Goal: Task Accomplishment & Management: Manage account settings

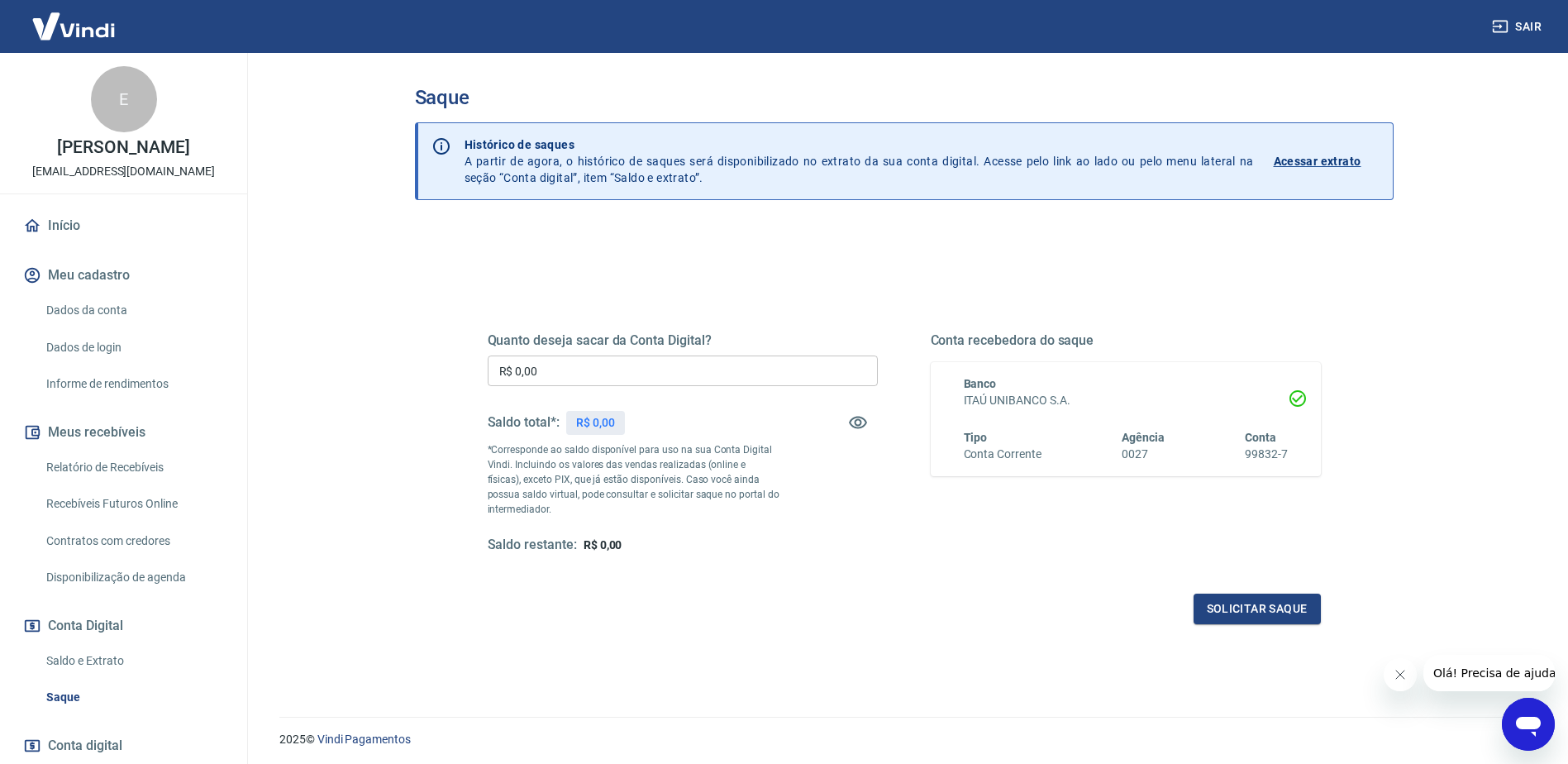
click at [559, 367] on input "R$ 0,00" at bounding box center [683, 370] width 390 height 30
type input "R$ 3.553,58"
click at [1254, 616] on button "Solicitar saque" at bounding box center [1257, 609] width 127 height 30
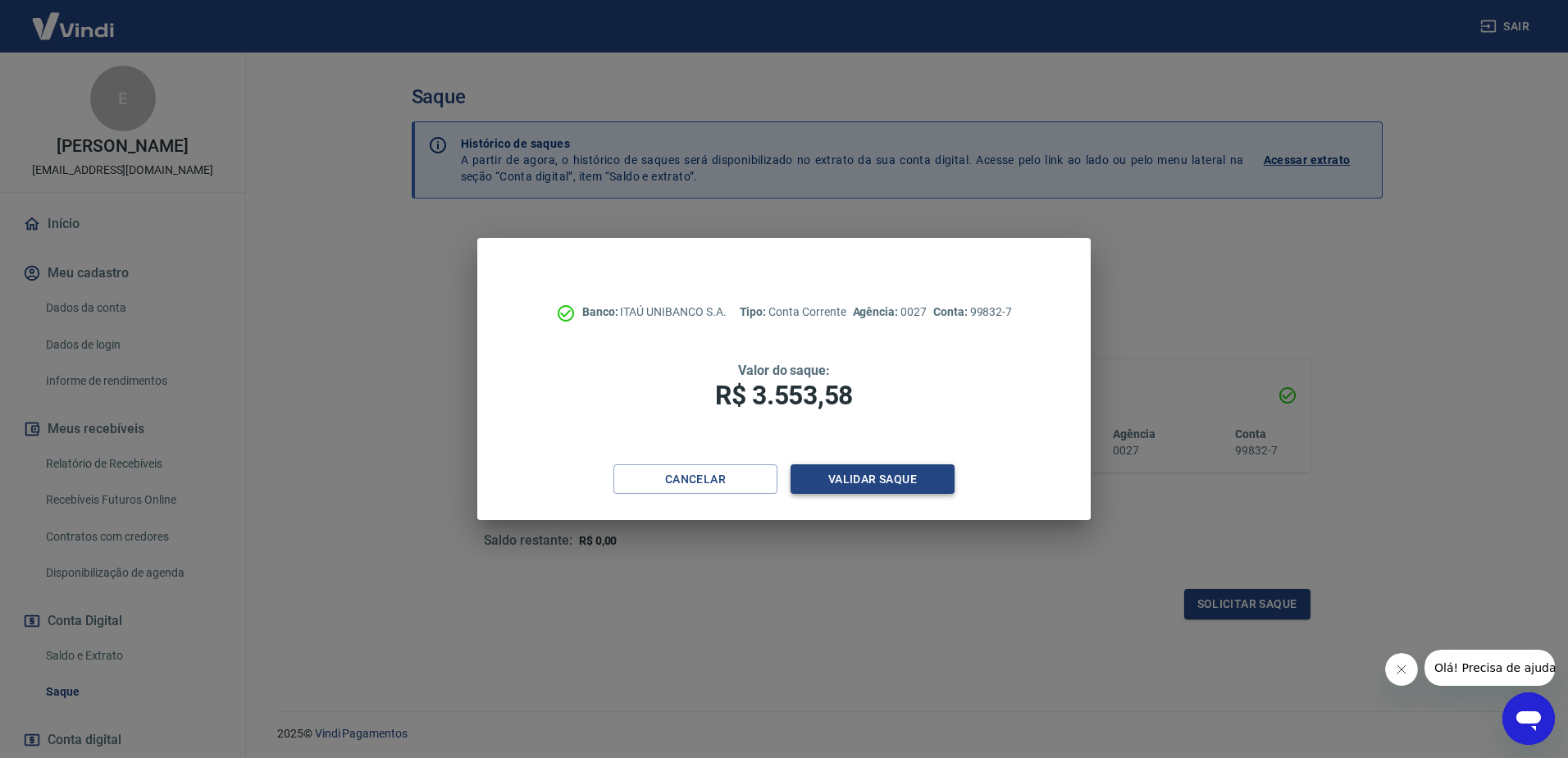
click at [821, 484] on button "Validar saque" at bounding box center [872, 480] width 164 height 30
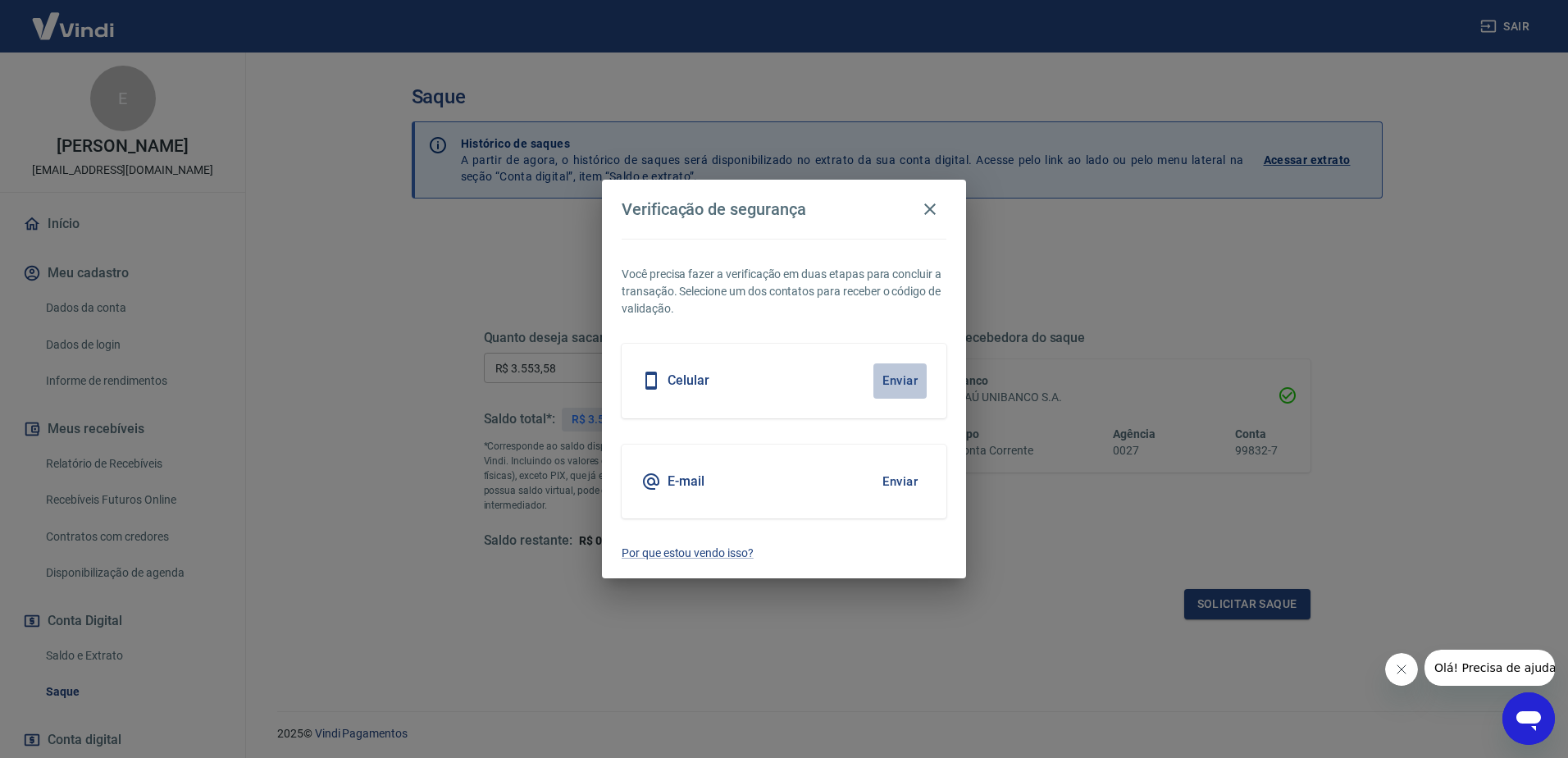
click at [888, 372] on button "Enviar" at bounding box center [900, 380] width 53 height 34
click at [909, 382] on button "Enviar" at bounding box center [900, 380] width 53 height 34
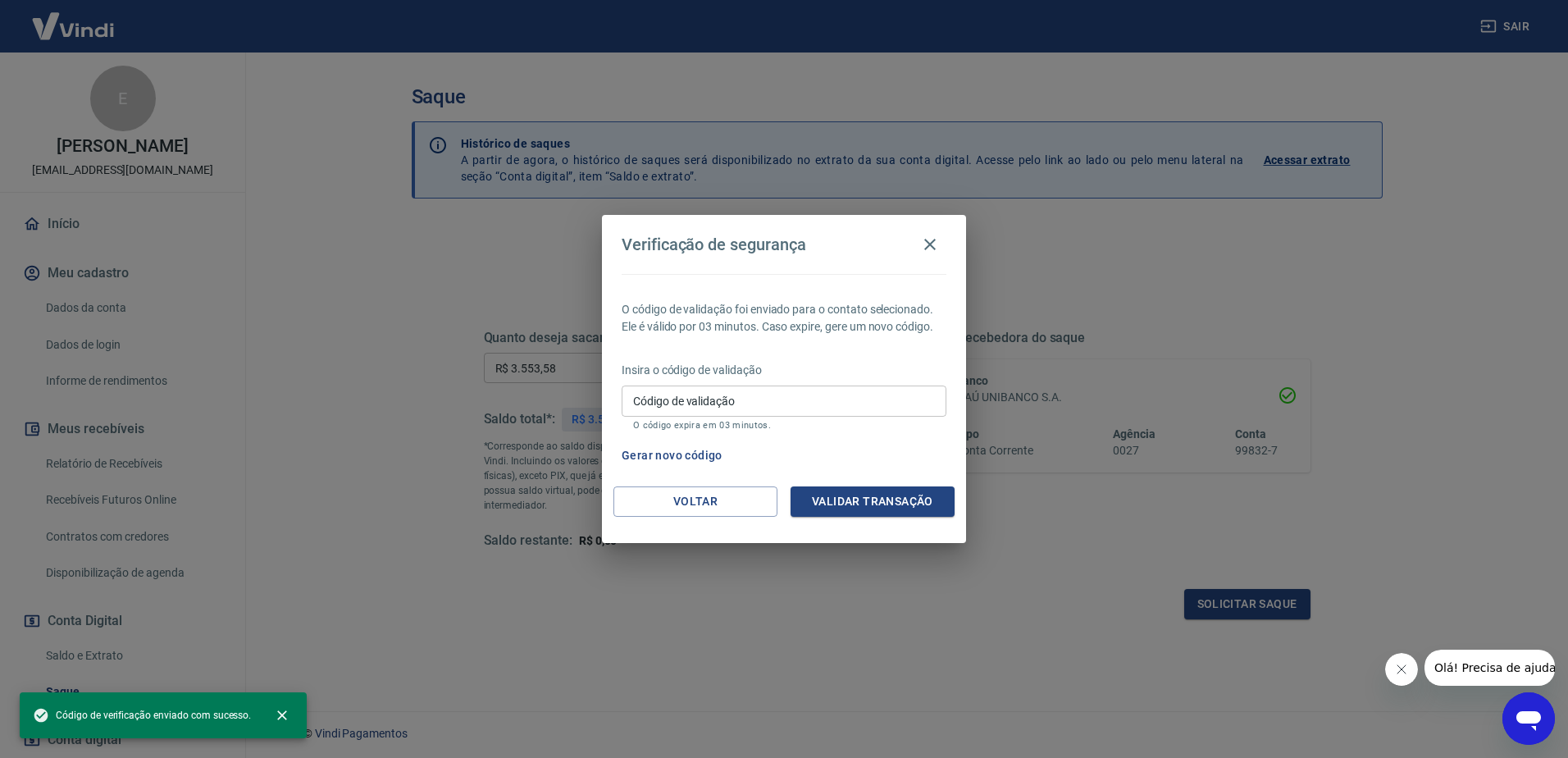
click at [738, 394] on input "Código de validação" at bounding box center [784, 400] width 325 height 30
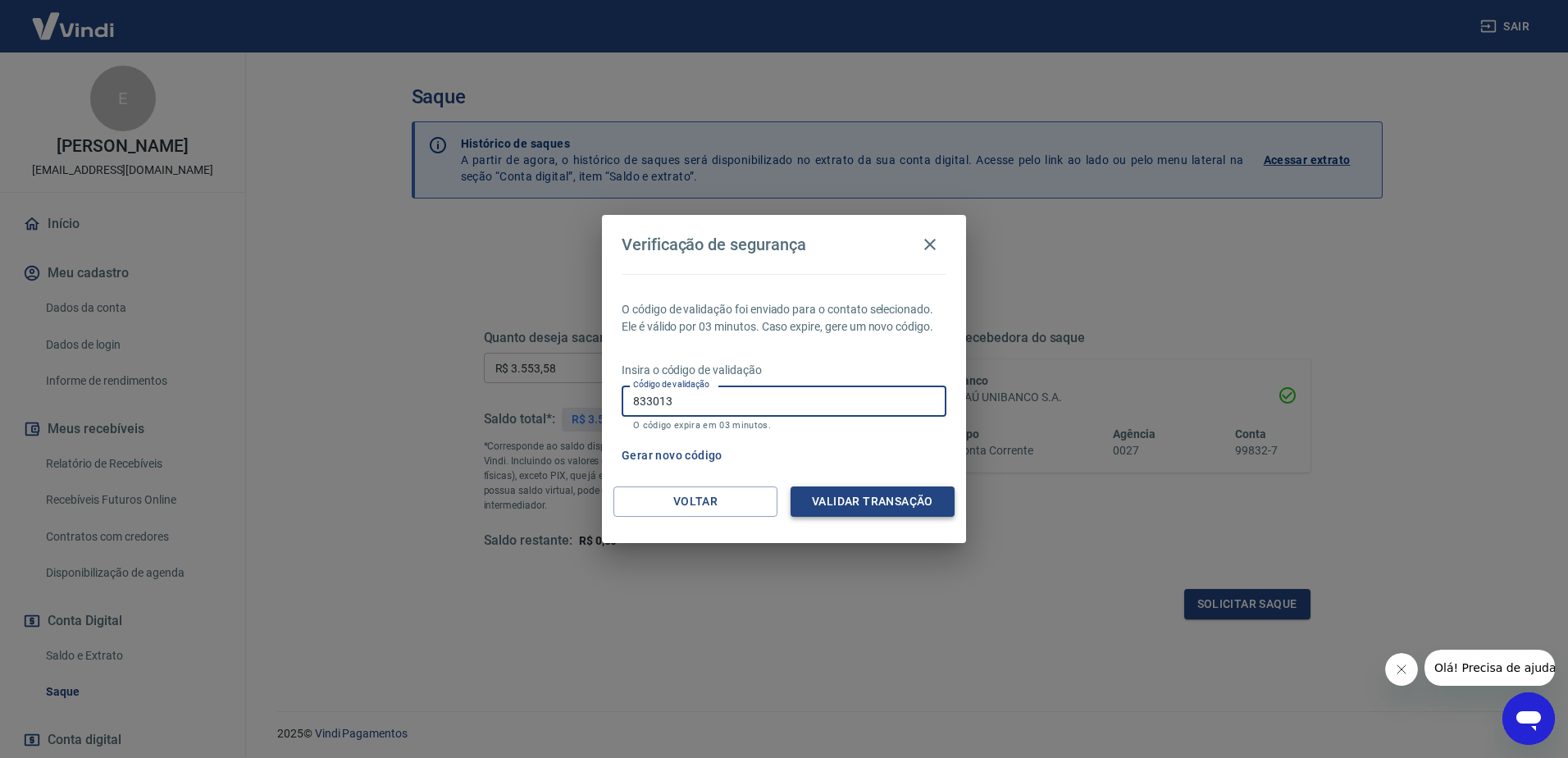
type input "833013"
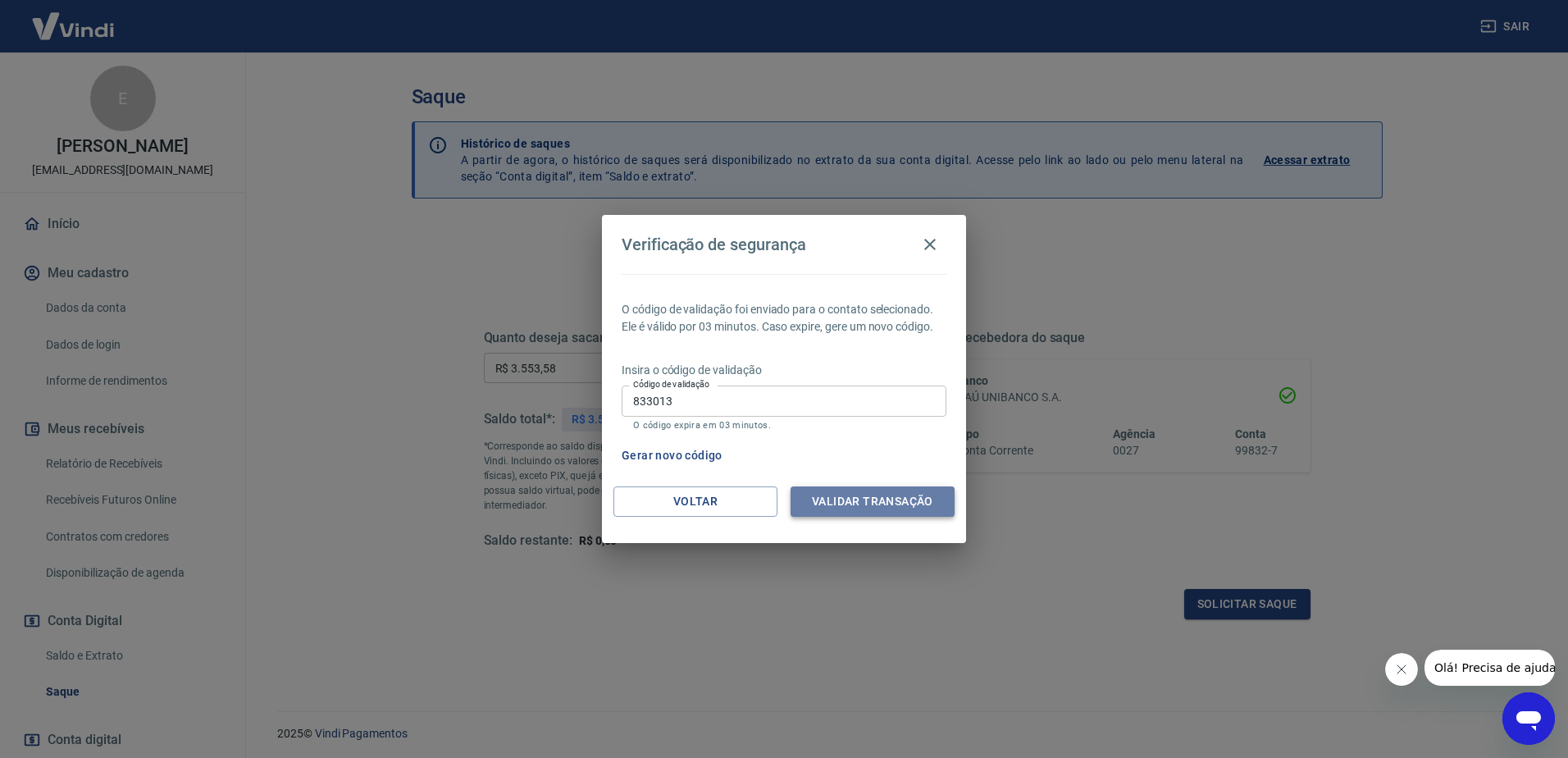
click at [836, 512] on button "Validar transação" at bounding box center [872, 502] width 164 height 30
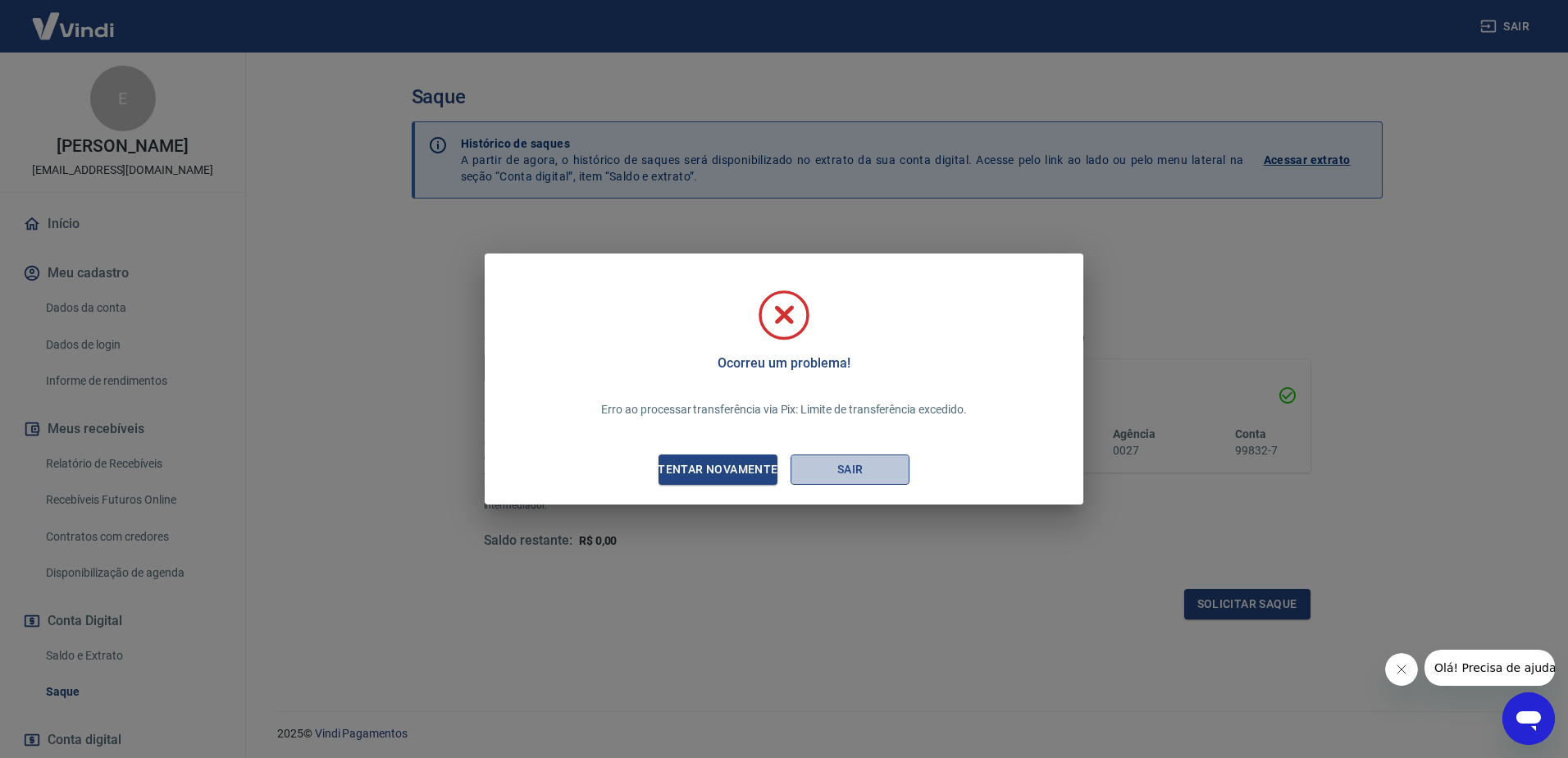
click at [855, 477] on button "Sair" at bounding box center [849, 469] width 119 height 30
